Goal: Transaction & Acquisition: Purchase product/service

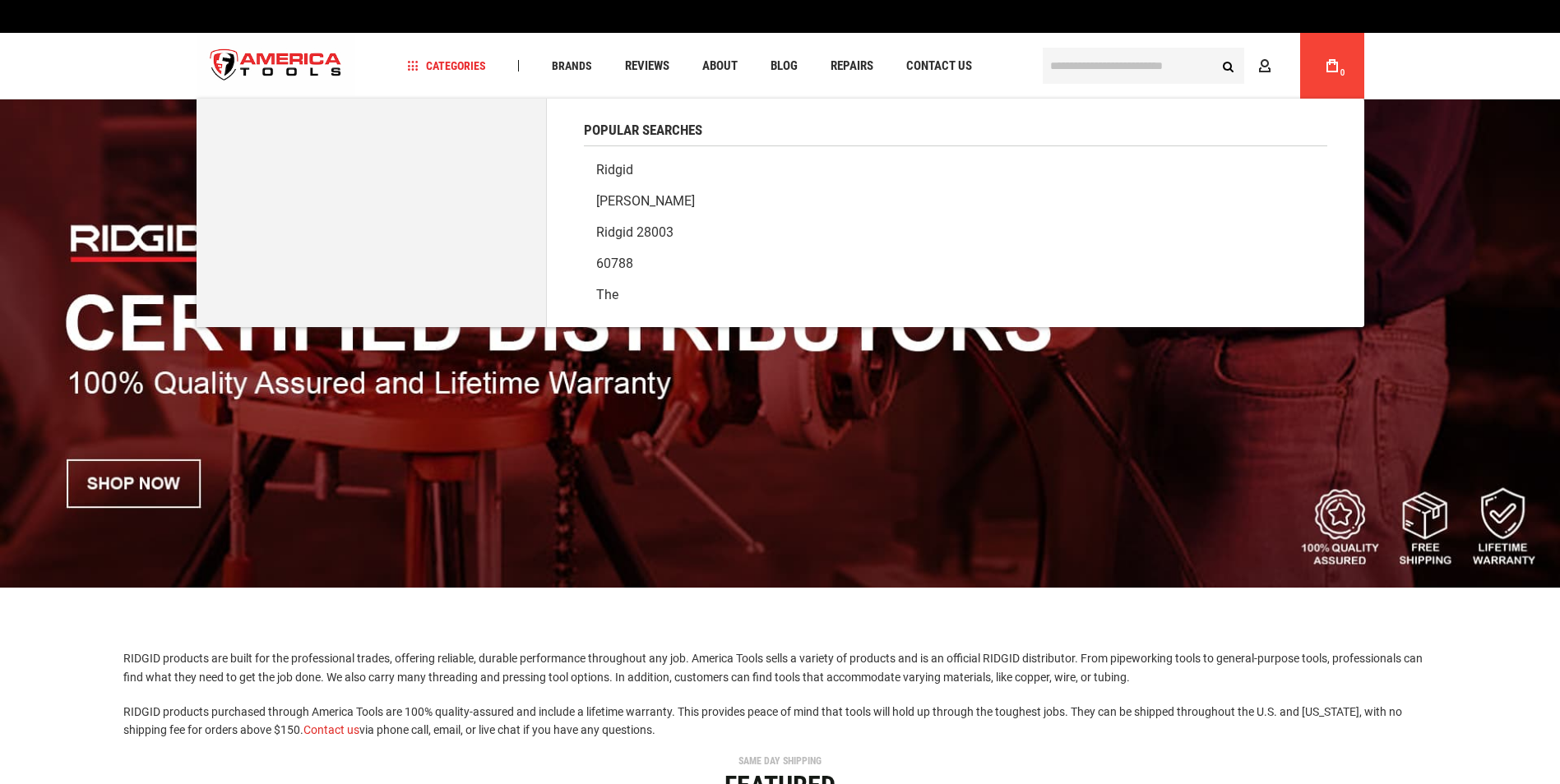
click at [1065, 61] on input "text" at bounding box center [1143, 65] width 201 height 36
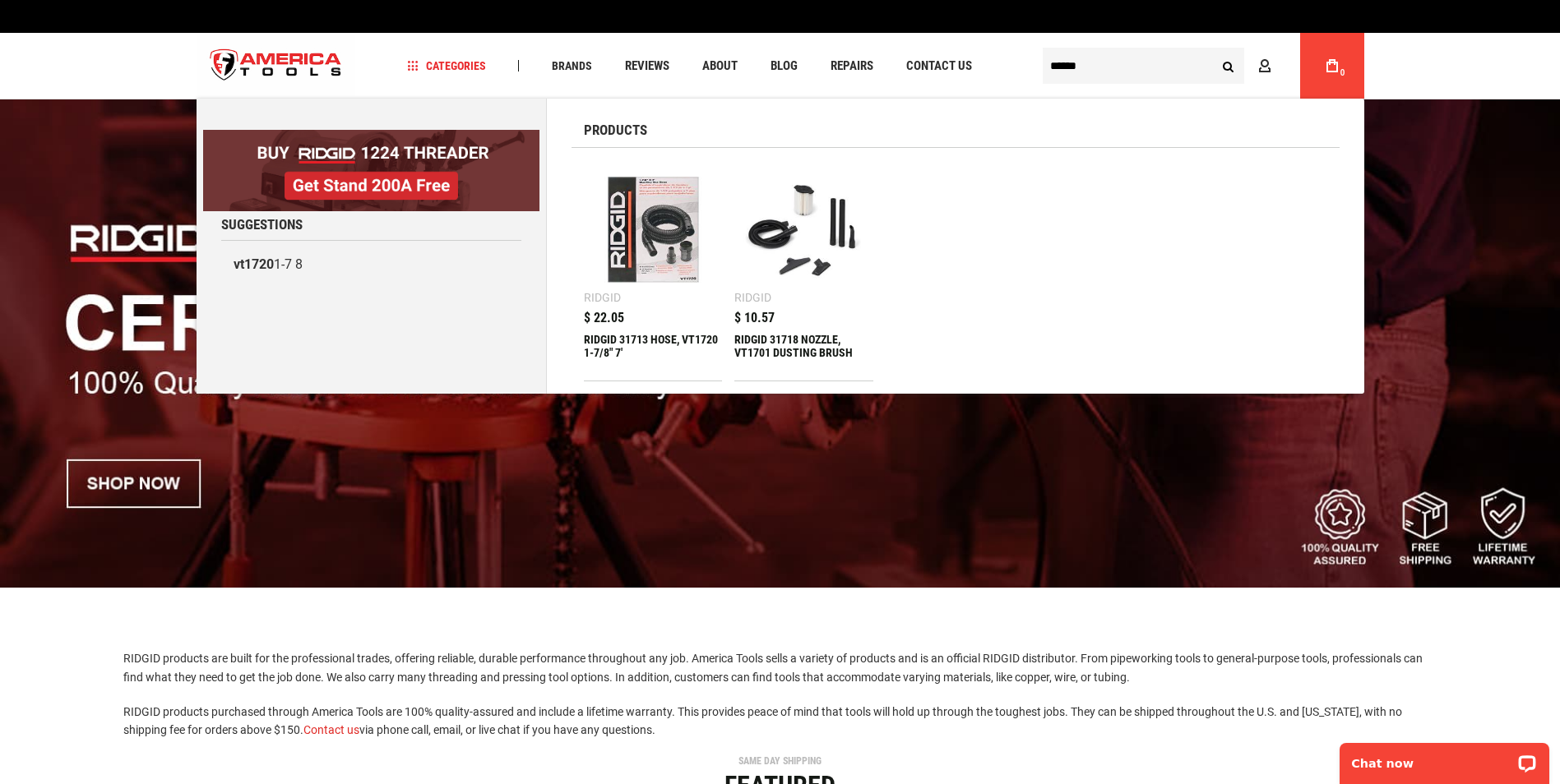
type input "******"
click at [653, 332] on div "$ 22.05 RIDGID 31713 HOSE, VT1720 1-7/8" 7'" at bounding box center [653, 345] width 139 height 69
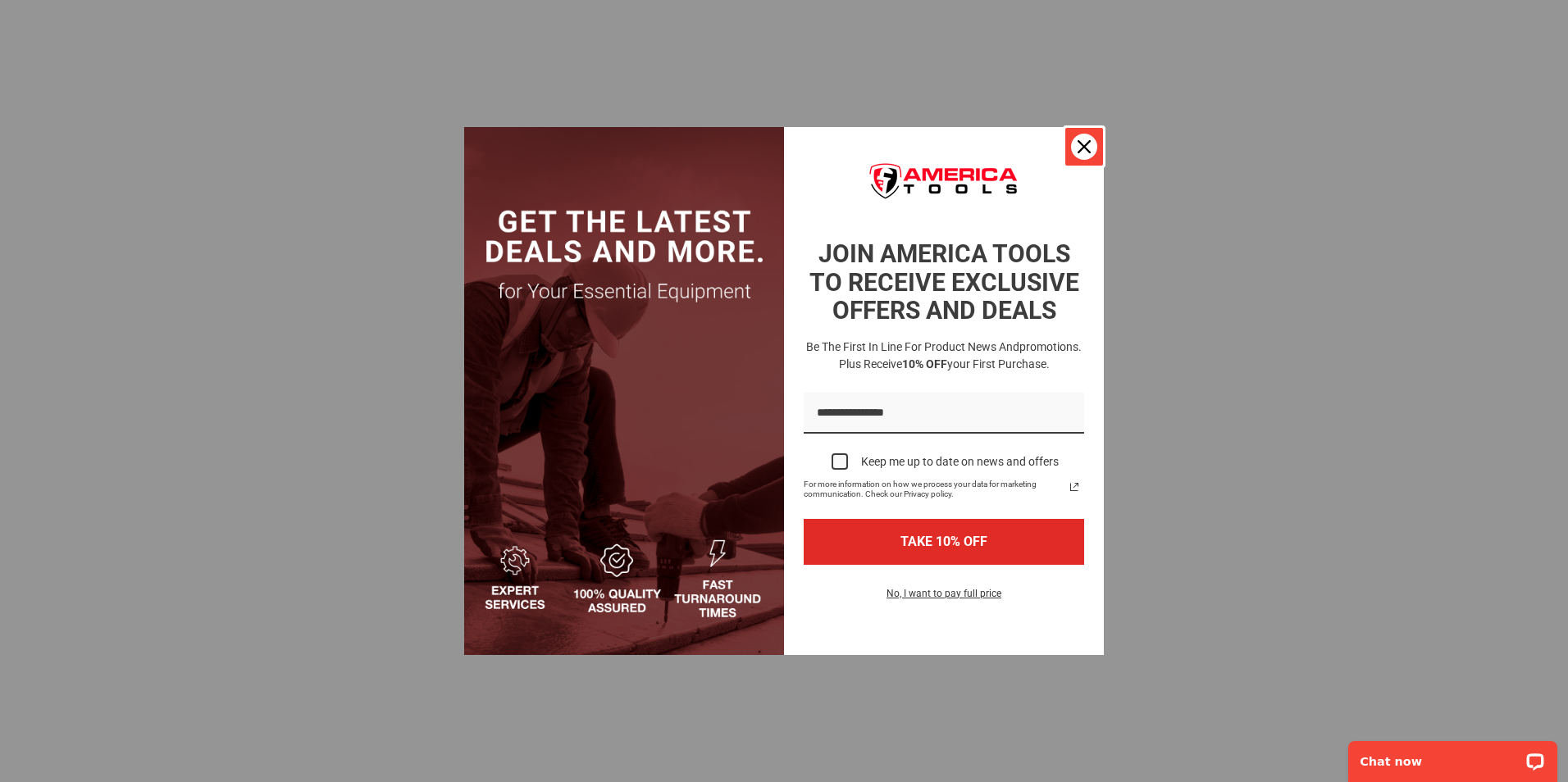
click at [1078, 146] on icon "close icon" at bounding box center [1085, 147] width 14 height 14
